Goal: Transaction & Acquisition: Purchase product/service

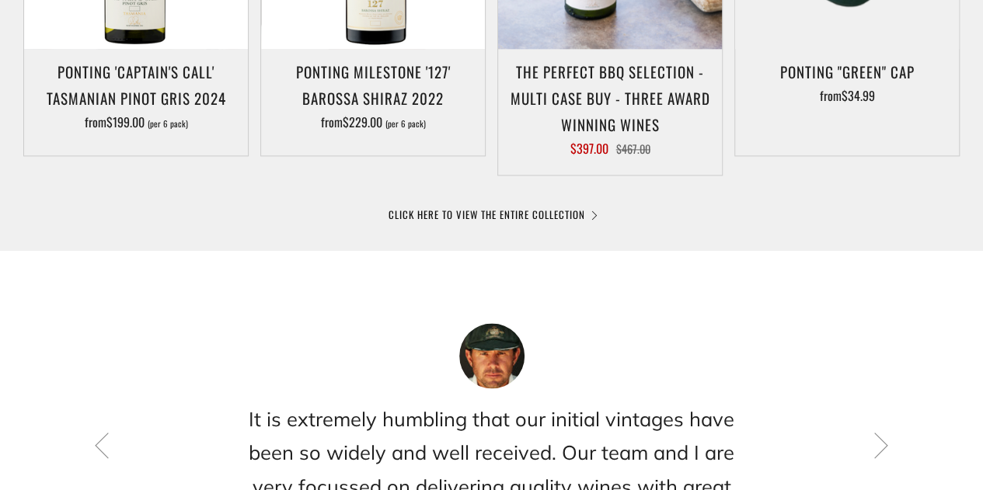
scroll to position [1010, 0]
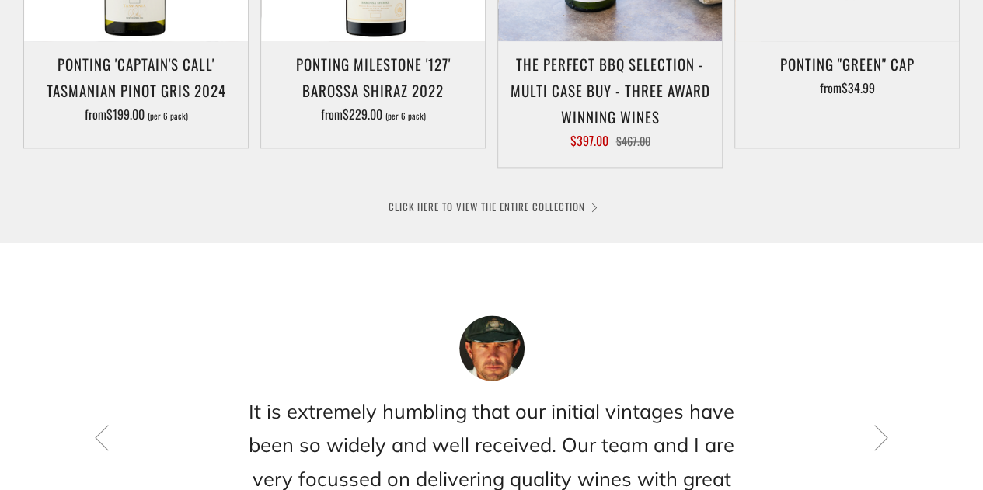
click at [566, 205] on link "CLICK HERE TO VIEW THE ENTIRE COLLECTION" at bounding box center [491, 207] width 207 height 16
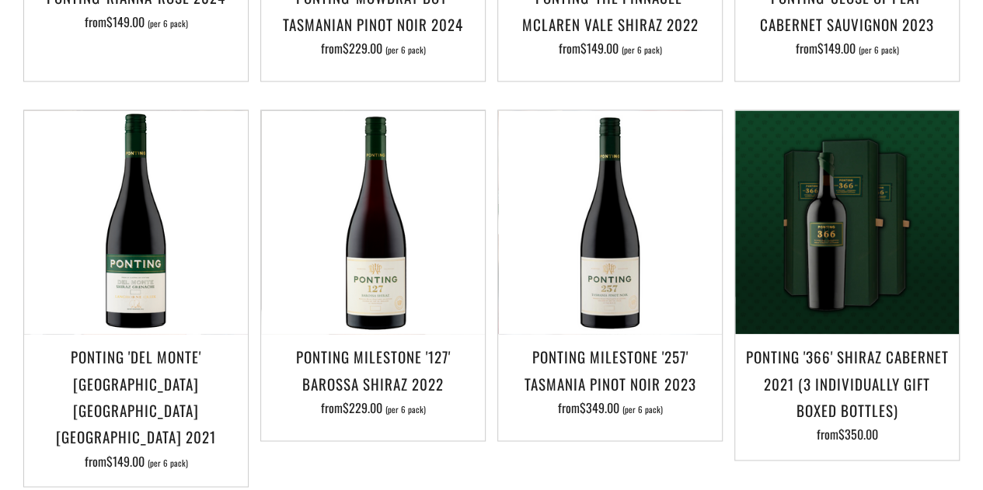
scroll to position [777, 0]
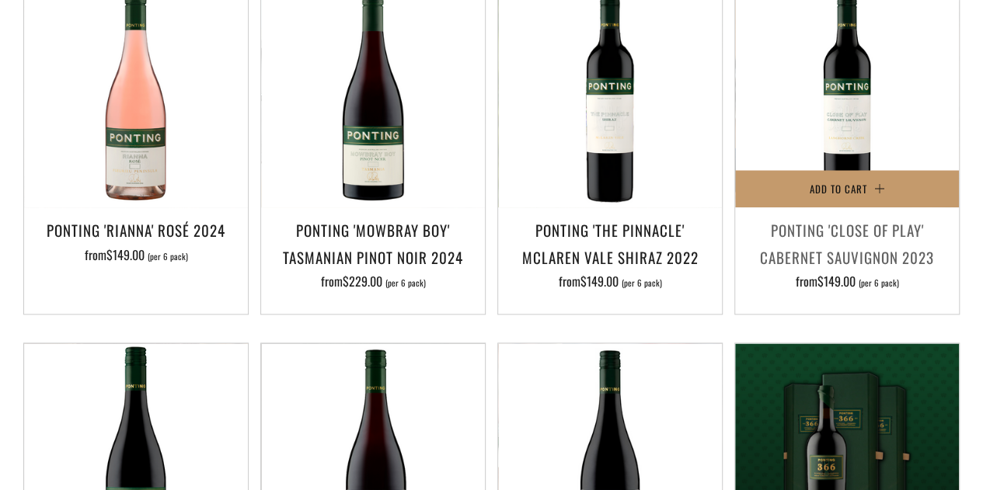
click at [853, 253] on h3 "Ponting 'Close of Play' Cabernet Sauvignon 2023" at bounding box center [847, 243] width 208 height 53
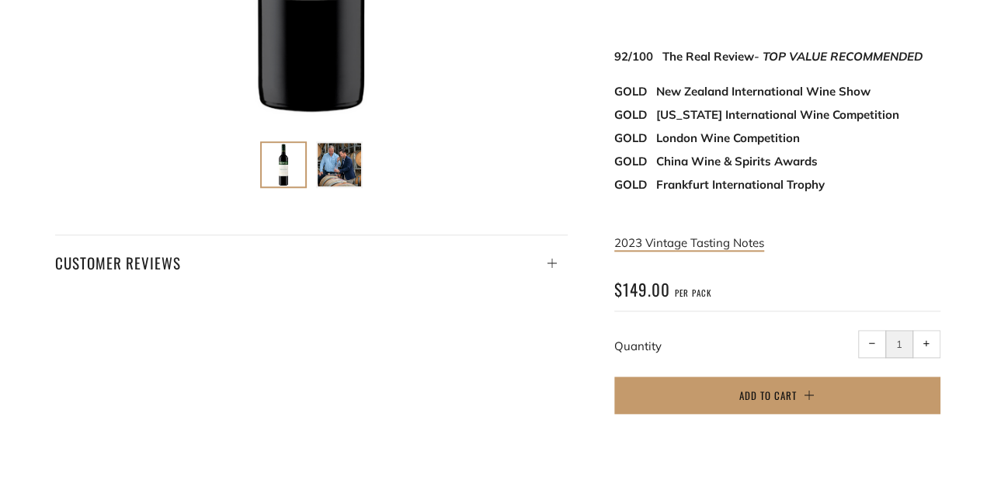
scroll to position [699, 0]
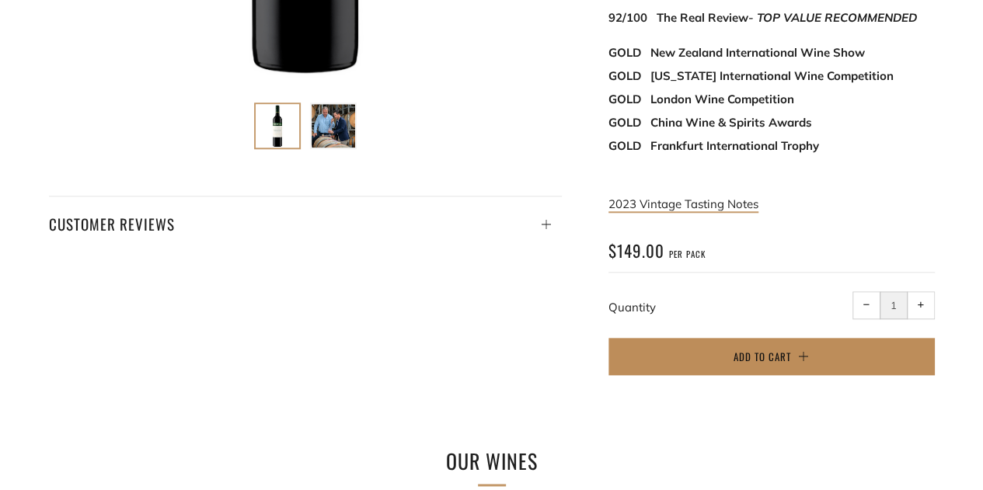
click at [747, 338] on button "Add to Cart" at bounding box center [771, 356] width 326 height 37
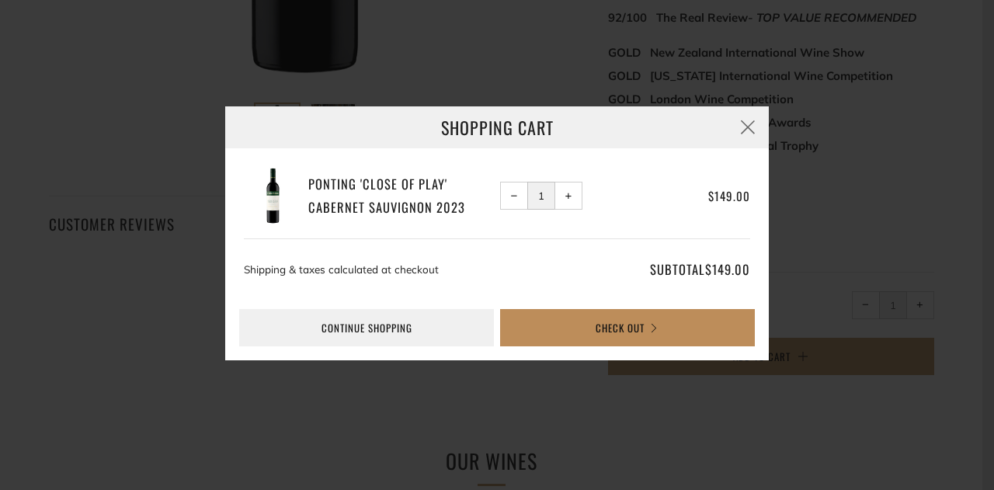
click at [620, 327] on button "Check Out" at bounding box center [627, 327] width 255 height 37
